Goal: Task Accomplishment & Management: Manage account settings

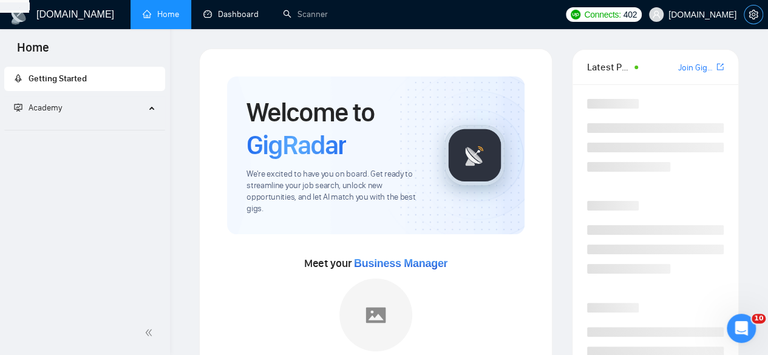
click at [750, 13] on icon "setting" at bounding box center [754, 15] width 10 height 10
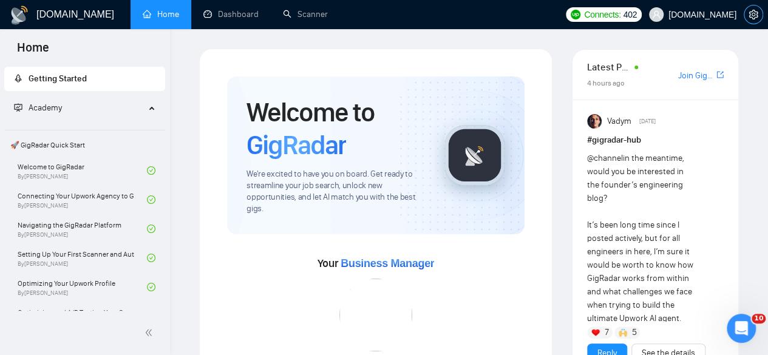
click at [749, 17] on icon "setting" at bounding box center [754, 15] width 10 height 10
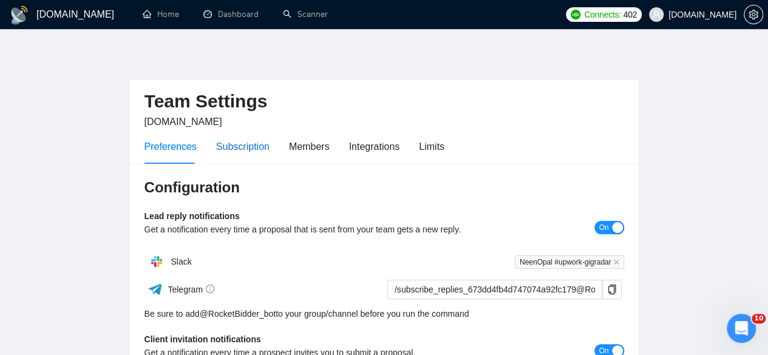
click at [241, 146] on div "Subscription" at bounding box center [242, 146] width 53 height 15
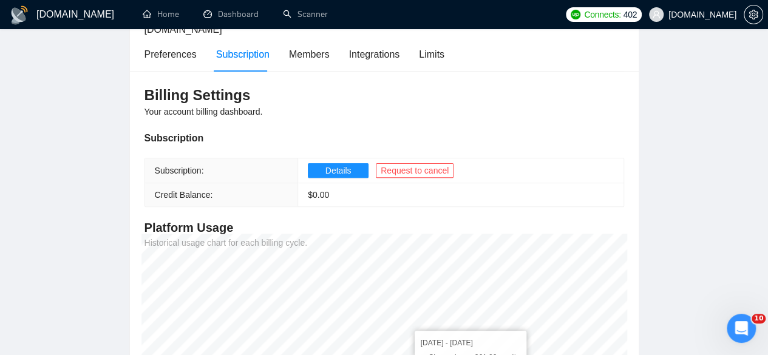
scroll to position [81, 0]
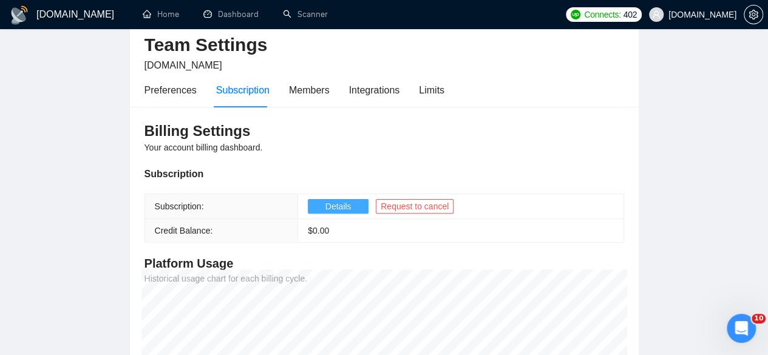
click at [344, 200] on span "Details" at bounding box center [338, 206] width 26 height 13
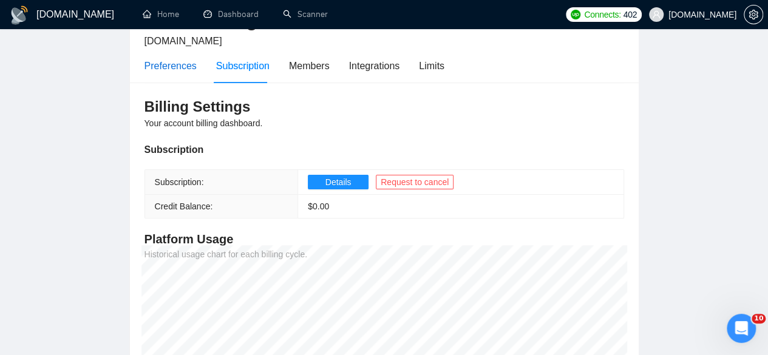
click at [169, 65] on div "Preferences" at bounding box center [170, 65] width 52 height 15
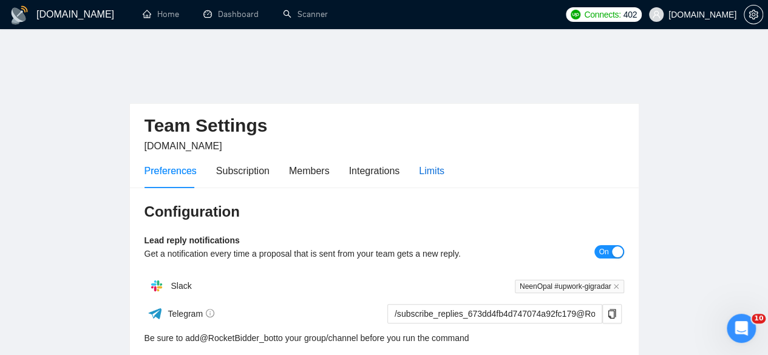
click at [428, 163] on div "Limits" at bounding box center [431, 170] width 25 height 15
